Goal: Check status

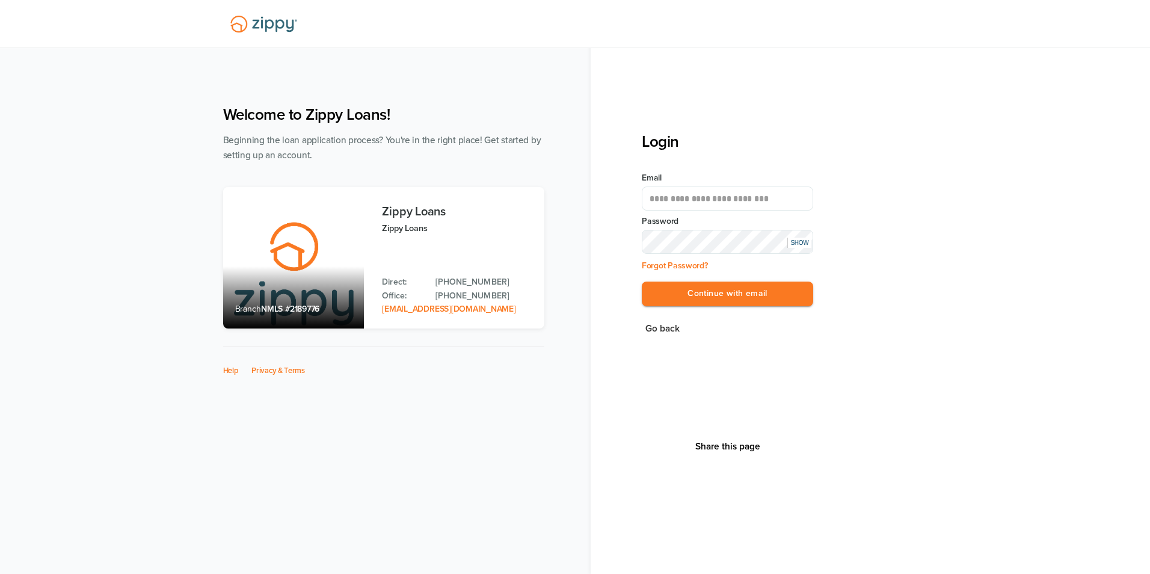
click at [734, 294] on button "Continue with email" at bounding box center [727, 293] width 171 height 25
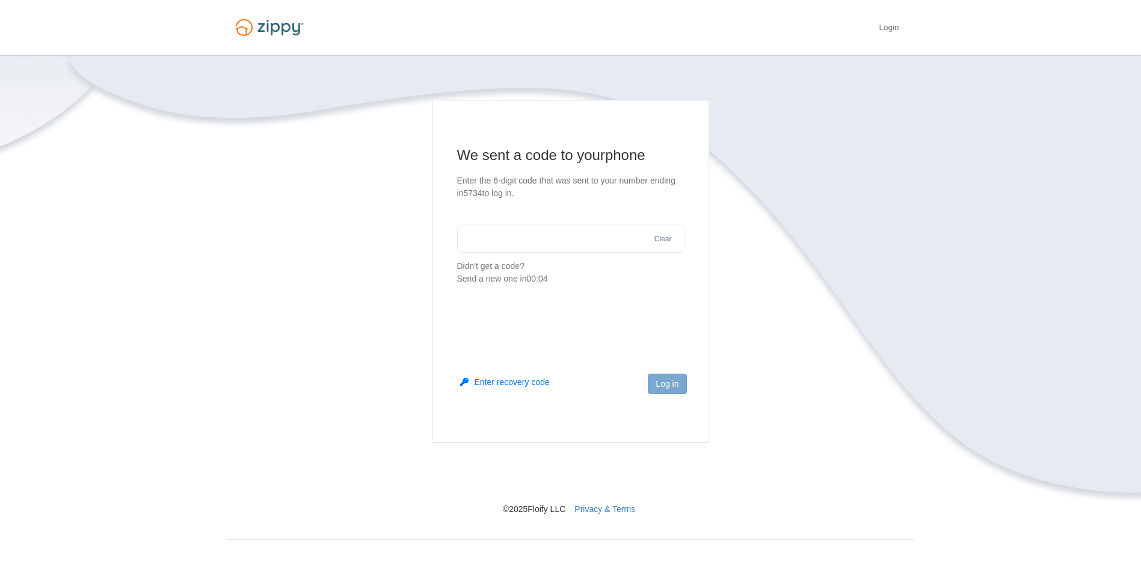
click at [553, 236] on input "text" at bounding box center [570, 238] width 227 height 29
type input "******"
click at [675, 378] on button "Log in" at bounding box center [667, 383] width 38 height 20
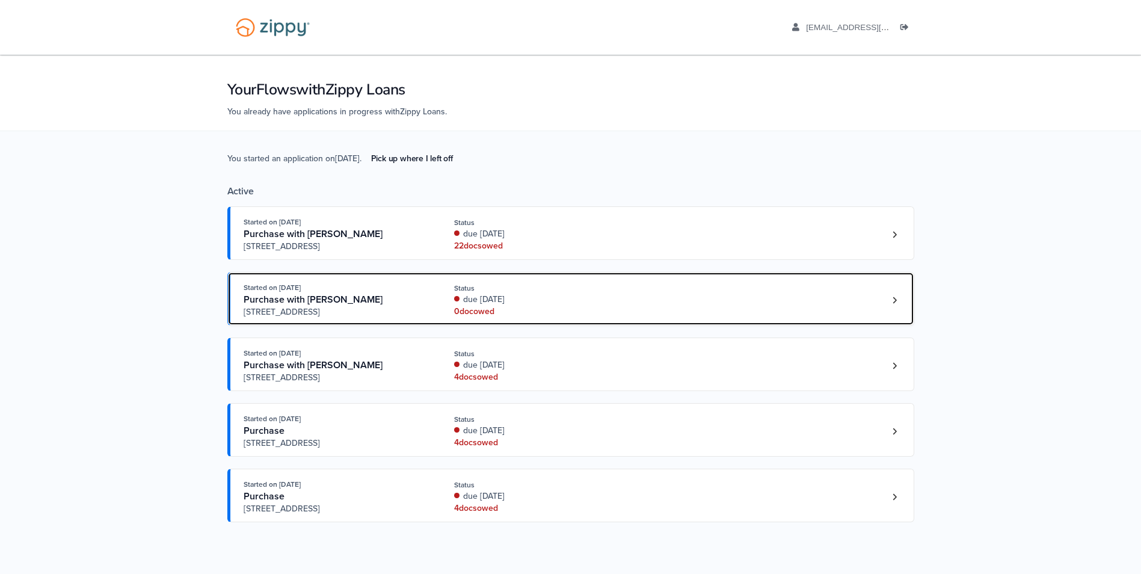
click at [293, 299] on span "Purchase with [PERSON_NAME]" at bounding box center [313, 299] width 139 height 12
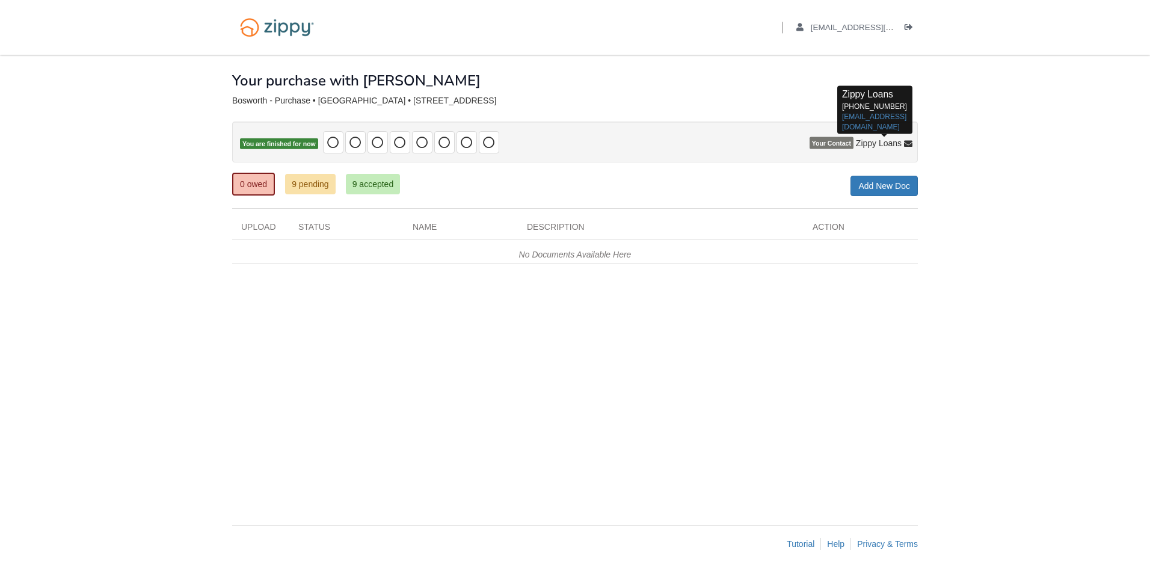
click at [907, 144] on icon at bounding box center [908, 144] width 8 height 8
click at [879, 115] on link "[EMAIL_ADDRESS][DOMAIN_NAME]" at bounding box center [874, 121] width 64 height 19
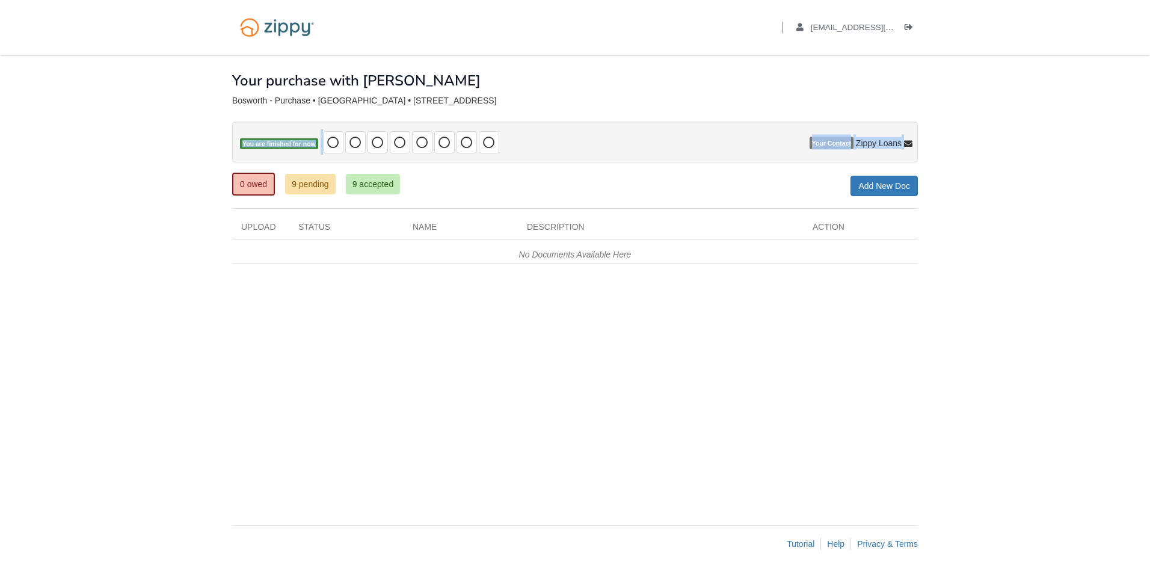
drag, startPoint x: 871, startPoint y: 128, endPoint x: 873, endPoint y: 121, distance: 7.4
click at [873, 121] on div "You are finished for now" at bounding box center [575, 134] width 686 height 57
drag, startPoint x: 873, startPoint y: 121, endPoint x: 912, endPoint y: 141, distance: 43.6
click at [912, 141] on icon at bounding box center [908, 144] width 8 height 8
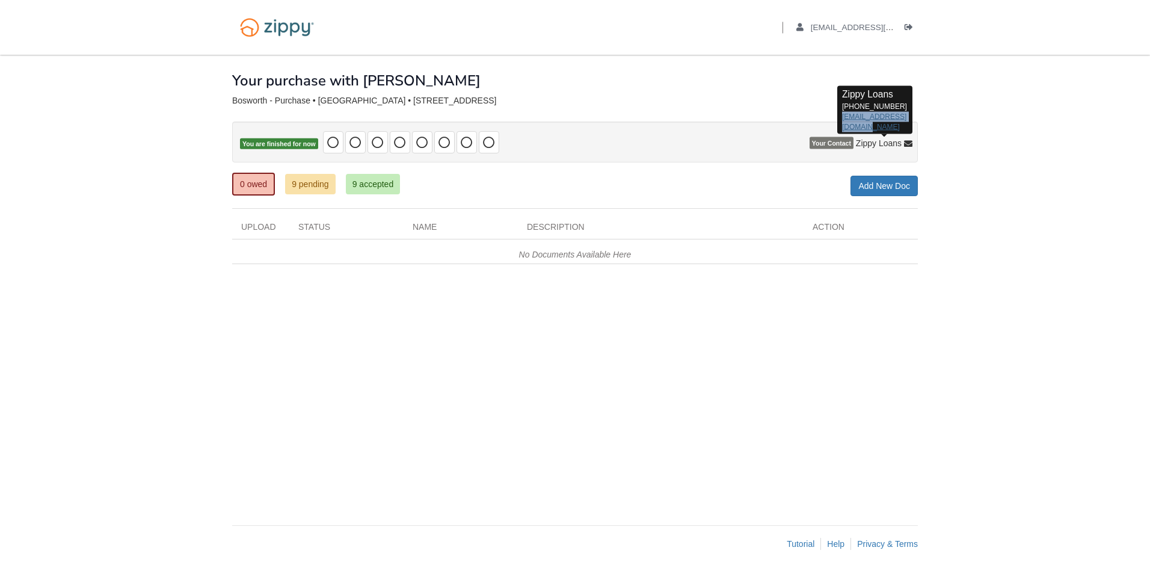
drag, startPoint x: 866, startPoint y: 125, endPoint x: 843, endPoint y: 118, distance: 24.0
click at [843, 118] on p "Zippy Loans [PHONE_NUMBER] [EMAIL_ADDRESS][DOMAIN_NAME]" at bounding box center [875, 110] width 66 height 44
copy link "[EMAIL_ADDRESS][DOMAIN_NAME]"
click at [316, 189] on link "9 pending" at bounding box center [310, 184] width 51 height 20
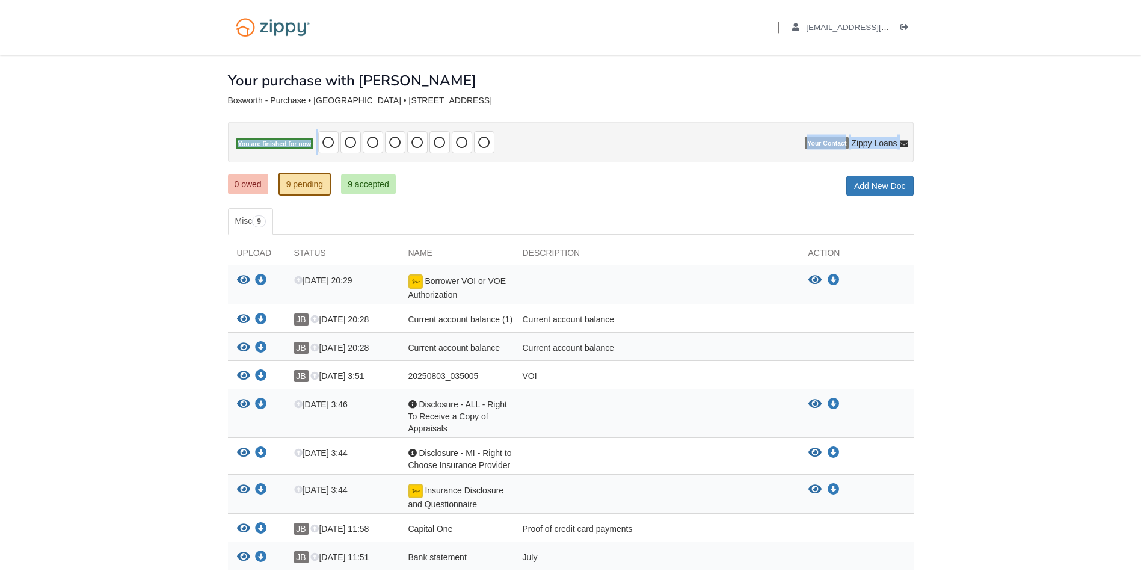
drag, startPoint x: 860, startPoint y: 127, endPoint x: 836, endPoint y: 115, distance: 26.6
click at [836, 115] on div "You are finished for now" at bounding box center [571, 134] width 686 height 57
drag, startPoint x: 836, startPoint y: 115, endPoint x: 903, endPoint y: 141, distance: 71.6
click at [903, 141] on icon at bounding box center [904, 144] width 8 height 8
drag, startPoint x: 862, startPoint y: 126, endPoint x: 837, endPoint y: 116, distance: 26.7
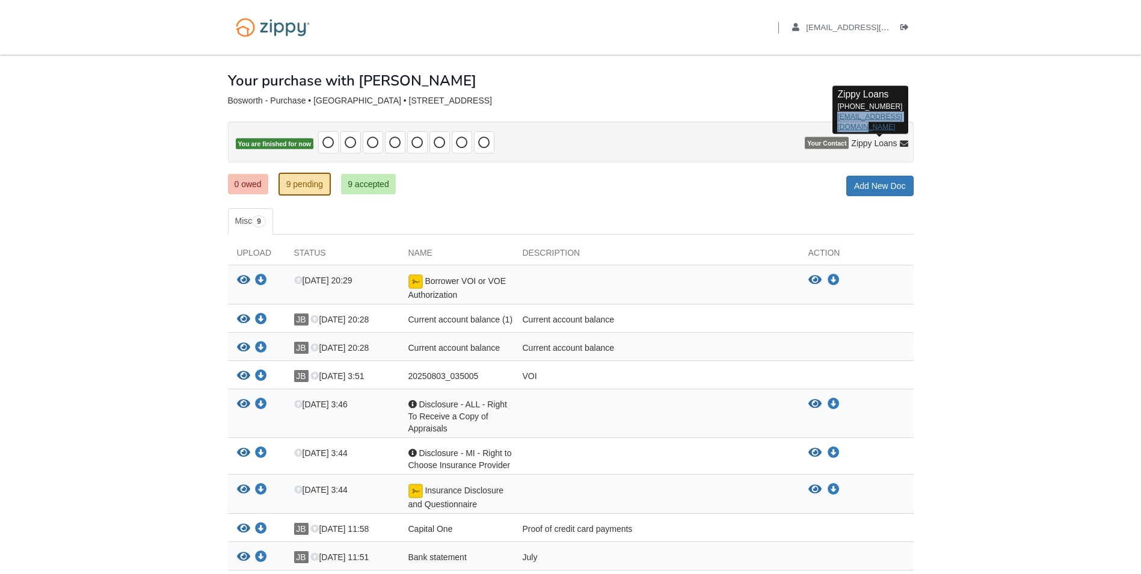
click at [837, 116] on p "Zippy Loans [PHONE_NUMBER] [EMAIL_ADDRESS][DOMAIN_NAME]" at bounding box center [870, 110] width 66 height 44
copy link "[EMAIL_ADDRESS][DOMAIN_NAME]"
click at [901, 143] on icon at bounding box center [904, 144] width 8 height 8
